Goal: Task Accomplishment & Management: Manage account settings

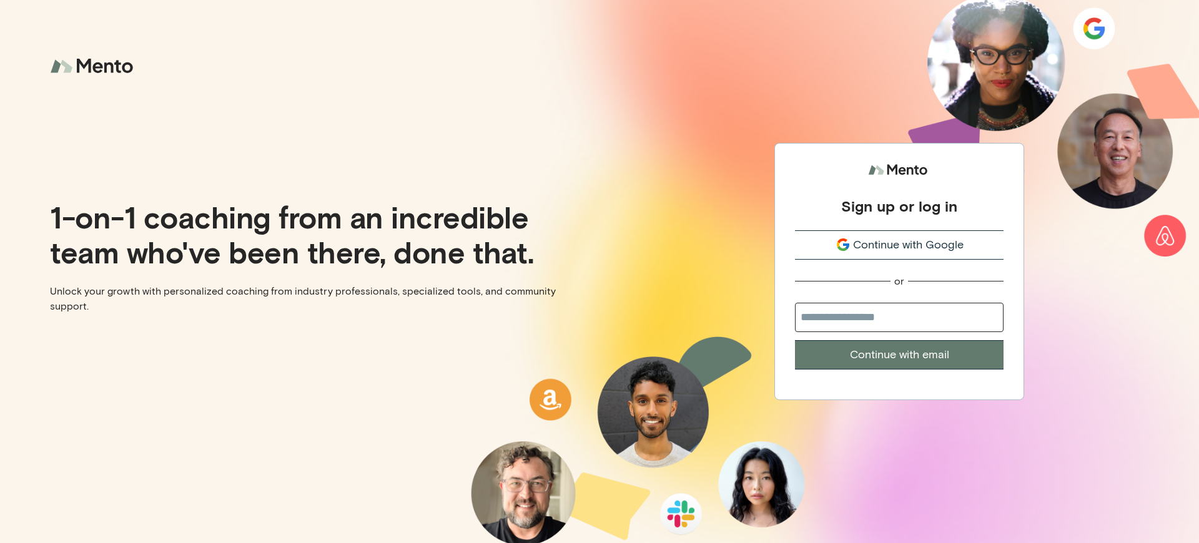
click at [899, 199] on div "Sign up or log in" at bounding box center [899, 206] width 116 height 19
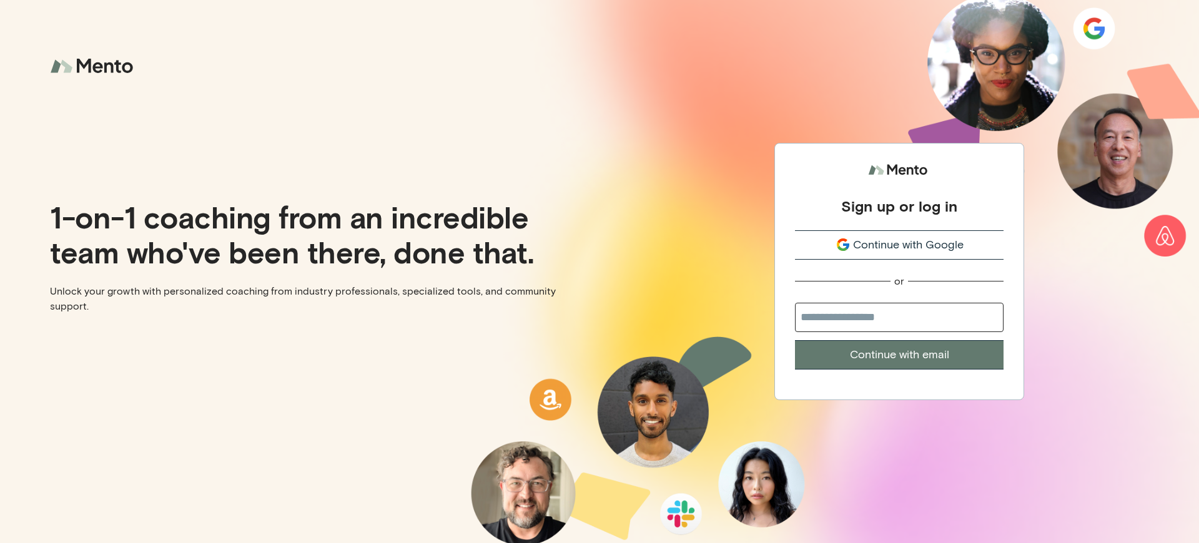
click at [899, 199] on div "Sign up or log in" at bounding box center [899, 206] width 116 height 19
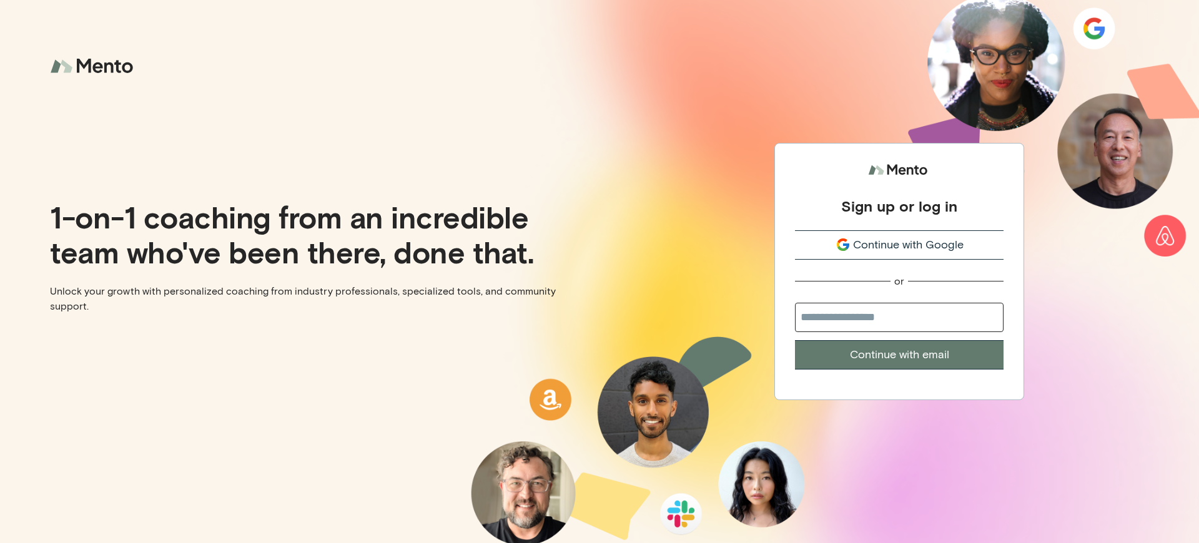
click at [899, 199] on div "Sign up or log in" at bounding box center [899, 206] width 116 height 19
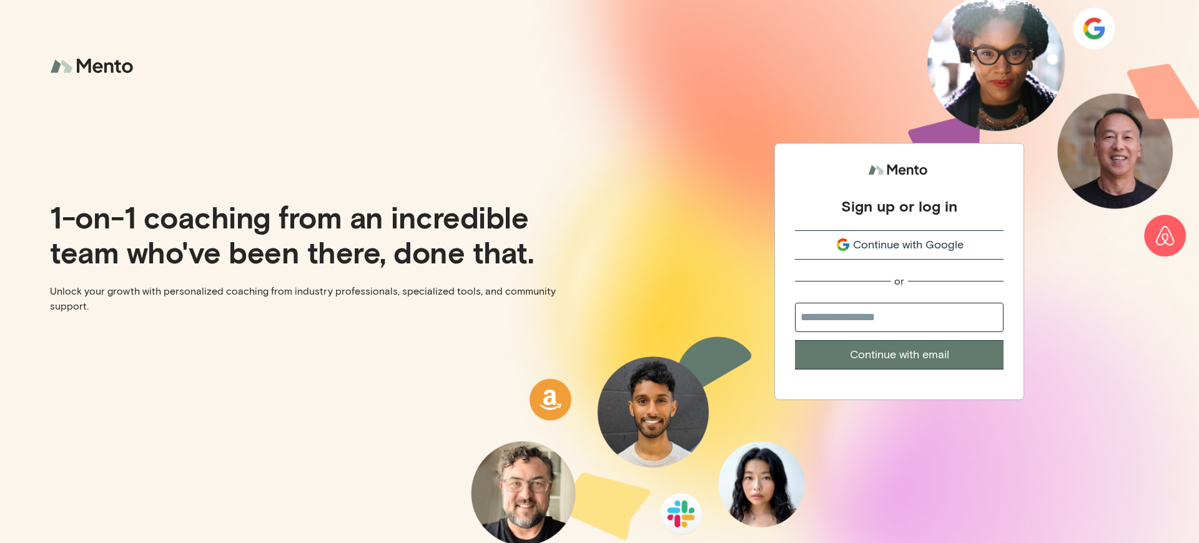
click at [899, 199] on div "Sign up or log in" at bounding box center [899, 206] width 116 height 19
